Goal: Information Seeking & Learning: Learn about a topic

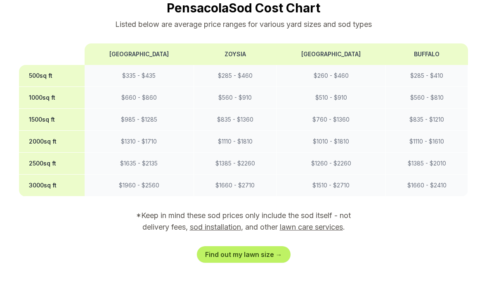
scroll to position [747, 0]
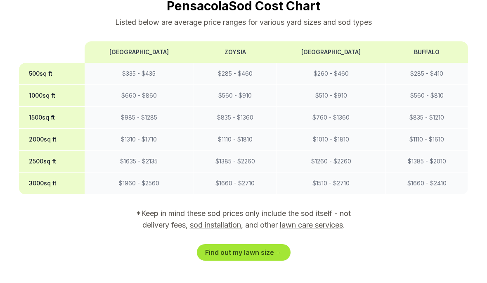
click at [266, 244] on link "Find out my lawn size →" at bounding box center [244, 252] width 94 height 17
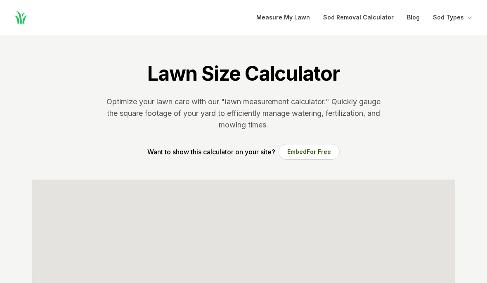
scroll to position [121, 0]
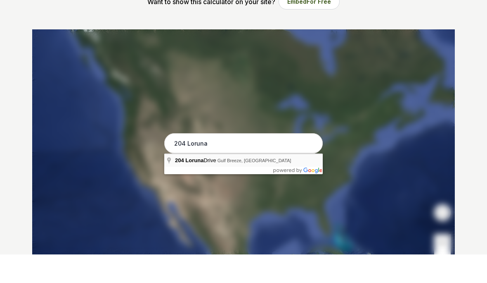
type input "[STREET_ADDRESS]"
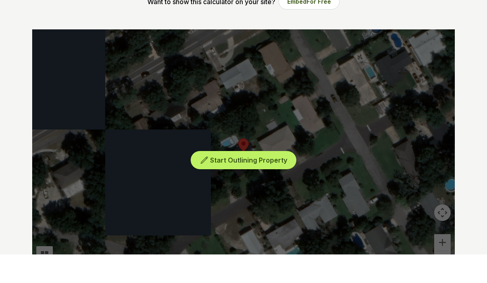
scroll to position [150, 0]
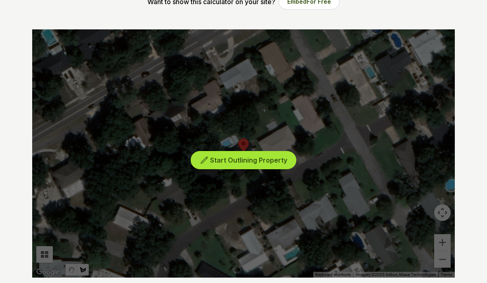
click at [208, 166] on button "Start Outlining Property" at bounding box center [244, 160] width 106 height 19
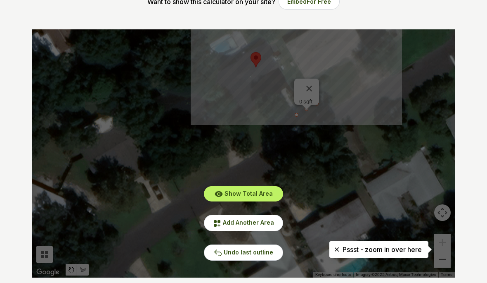
click at [312, 80] on div "Show Total Area Add Another Area Undo last outline" at bounding box center [243, 153] width 423 height 248
click at [313, 82] on div "Show Total Area Add Another Area Undo last outline" at bounding box center [243, 153] width 423 height 248
click at [308, 84] on div "Show Total Area Add Another Area Undo last outline" at bounding box center [243, 153] width 423 height 248
click at [310, 86] on div "Show Total Area Add Another Area Undo last outline" at bounding box center [243, 153] width 423 height 248
click at [255, 251] on span "Undo last outline" at bounding box center [249, 251] width 50 height 7
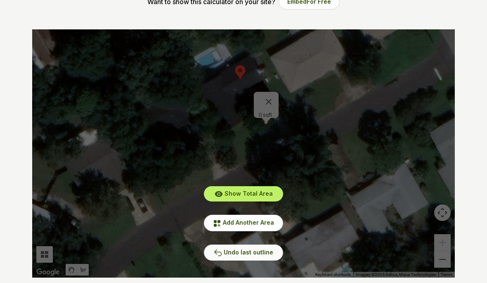
click at [268, 252] on span "Undo last outline" at bounding box center [249, 251] width 50 height 7
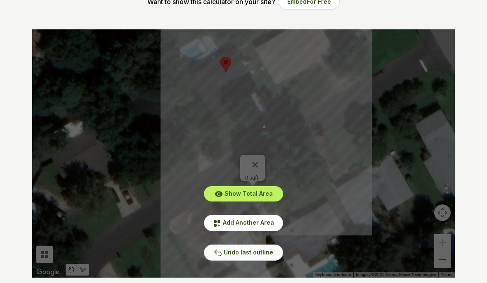
click at [246, 252] on span "Undo last outline" at bounding box center [249, 251] width 50 height 7
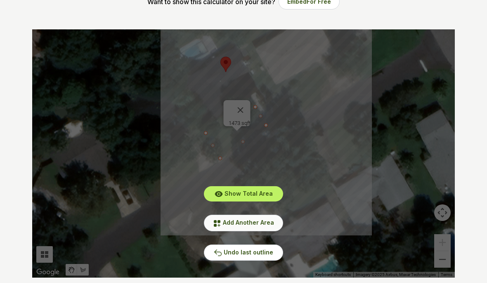
click at [269, 223] on span "Add Another Area" at bounding box center [248, 222] width 51 height 7
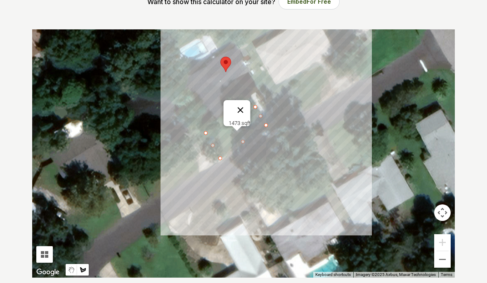
click at [244, 104] on button "Close" at bounding box center [241, 110] width 20 height 20
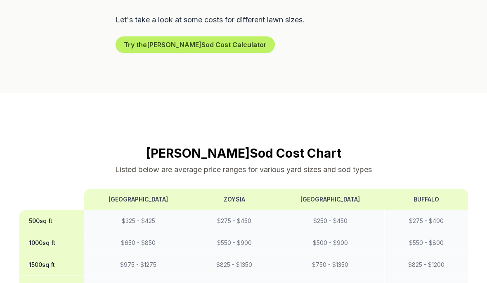
scroll to position [587, 0]
